Goal: Task Accomplishment & Management: Complete application form

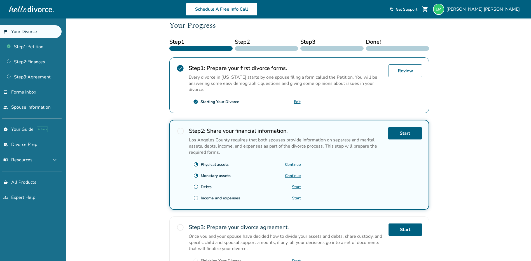
scroll to position [84, 0]
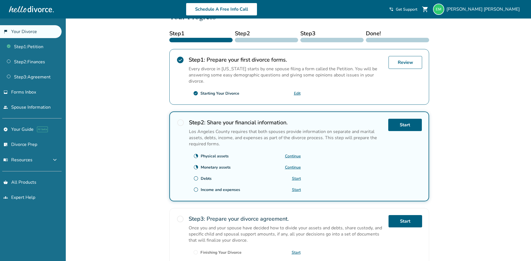
click at [291, 155] on link "Continue" at bounding box center [293, 155] width 16 height 5
click at [399, 122] on link "Start" at bounding box center [405, 125] width 34 height 12
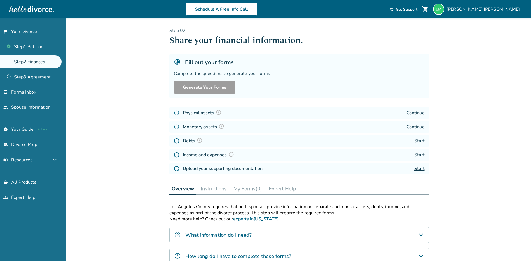
click at [410, 111] on link "Continue" at bounding box center [415, 113] width 18 height 6
